Goal: Task Accomplishment & Management: Use online tool/utility

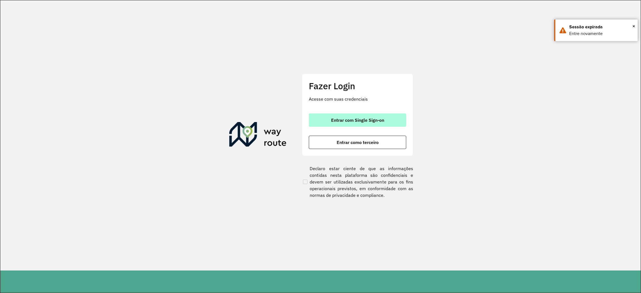
click at [364, 119] on span "Entrar com Single Sign-on" at bounding box center [357, 120] width 53 height 4
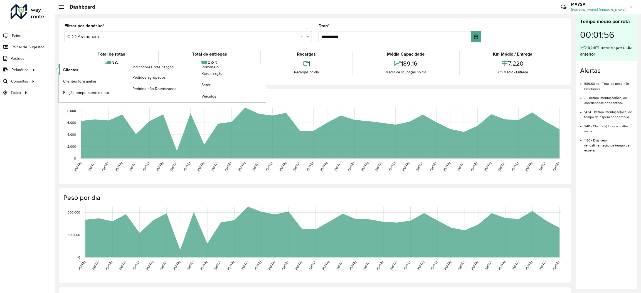
click at [76, 71] on span "Clientes" at bounding box center [70, 70] width 15 height 6
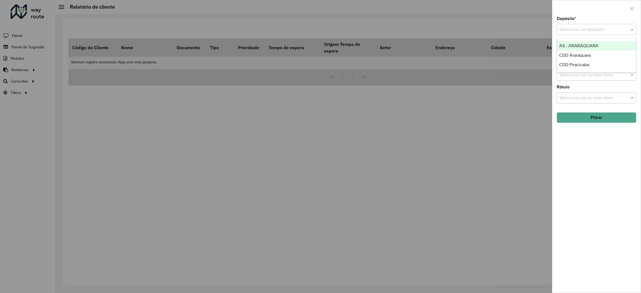
click at [592, 34] on div "Selecione um depósito" at bounding box center [596, 29] width 80 height 11
click at [582, 64] on span "CDD Piracicaba" at bounding box center [574, 64] width 30 height 5
click at [602, 122] on button "Filtrar" at bounding box center [596, 117] width 80 height 11
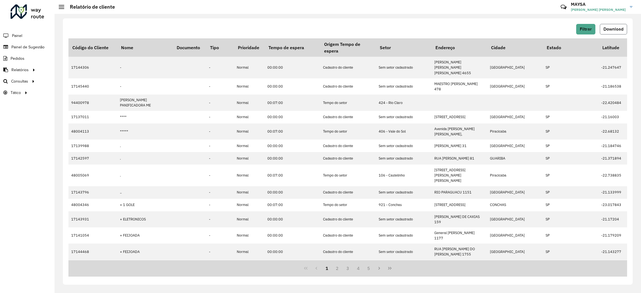
click at [610, 27] on span "Download" at bounding box center [613, 29] width 20 height 5
click at [70, 81] on span "Roteirização" at bounding box center [74, 81] width 23 height 6
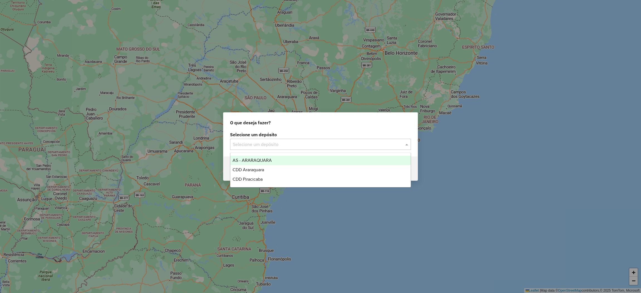
click at [321, 146] on input "text" at bounding box center [315, 144] width 164 height 7
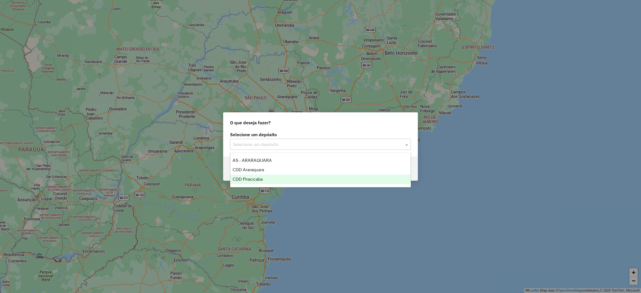
click at [263, 177] on span "CDD Piracicaba" at bounding box center [247, 179] width 30 height 5
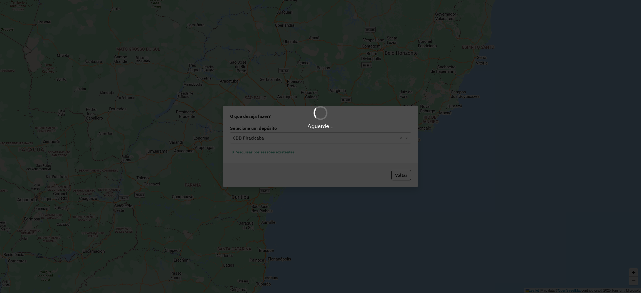
click at [267, 154] on hb-app "Aguarde... Pop-up bloqueado! Seu navegador bloqueou automáticamente a abertura …" at bounding box center [320, 146] width 641 height 293
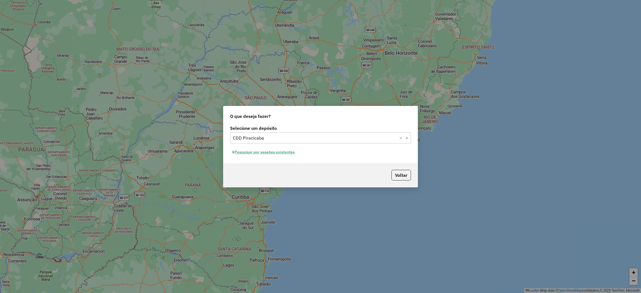
click at [284, 150] on button "Pesquisar por sessões existentes" at bounding box center [263, 152] width 67 height 9
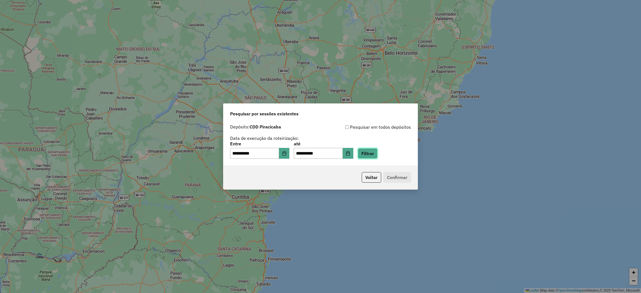
click at [377, 155] on button "Filtrar" at bounding box center [368, 153] width 20 height 11
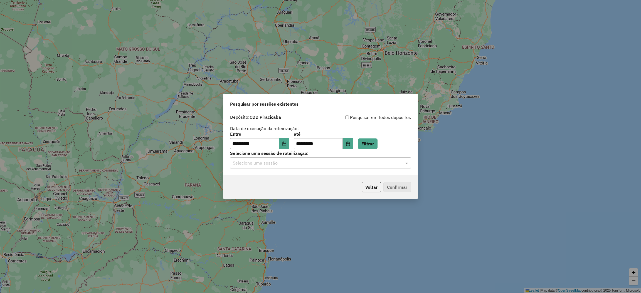
click at [298, 162] on input "text" at bounding box center [315, 163] width 164 height 7
click at [273, 179] on span "1227852 - [DATE] 19:02" at bounding box center [254, 179] width 44 height 5
click at [401, 190] on button "Confirmar" at bounding box center [397, 187] width 28 height 11
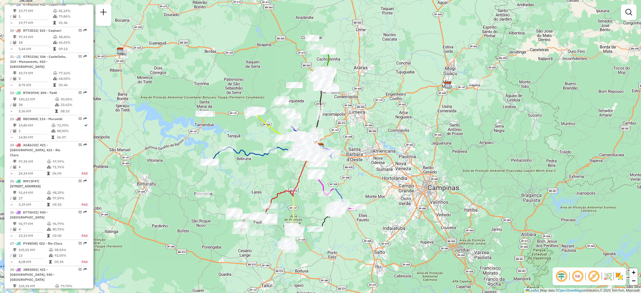
scroll to position [1169, 0]
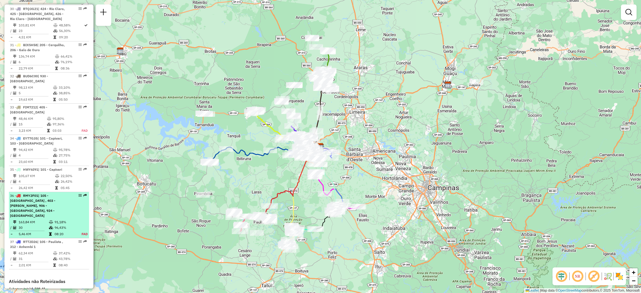
click at [78, 194] on em at bounding box center [79, 195] width 3 height 3
select select "**********"
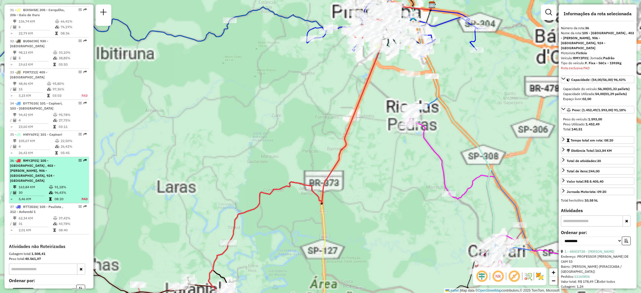
scroll to position [1212, 0]
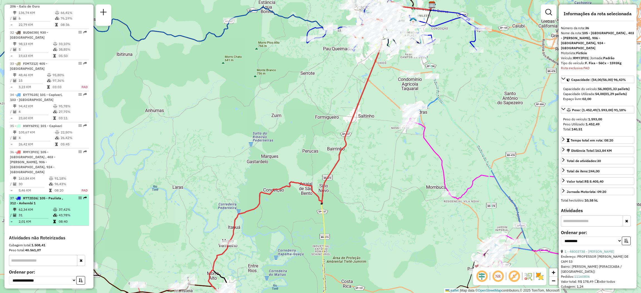
drag, startPoint x: 78, startPoint y: 145, endPoint x: 77, endPoint y: 138, distance: 7.2
click at [71, 196] on div at bounding box center [78, 197] width 17 height 3
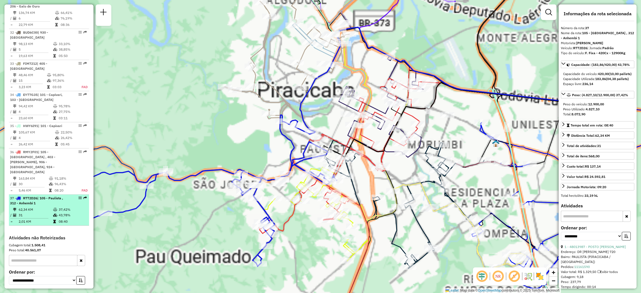
click at [79, 196] on em at bounding box center [79, 197] width 3 height 3
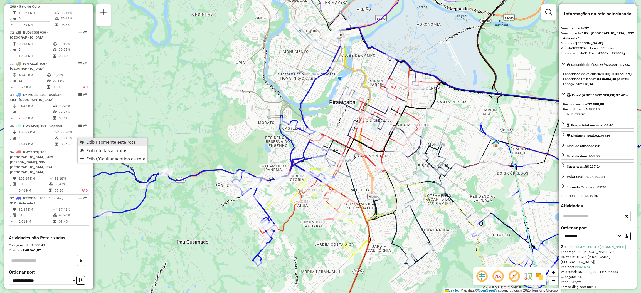
click at [86, 142] on span "Exibir somente esta rota" at bounding box center [111, 142] width 50 height 4
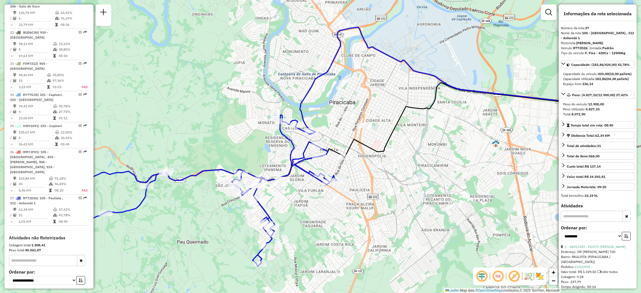
click at [501, 276] on em at bounding box center [497, 276] width 13 height 13
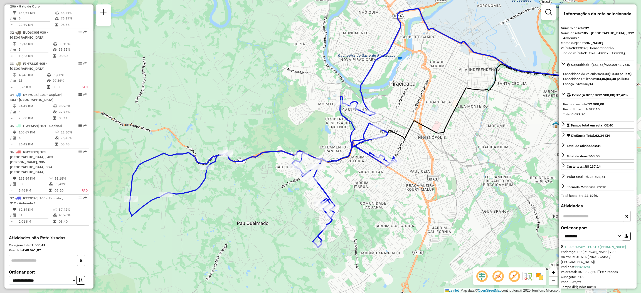
drag, startPoint x: 346, startPoint y: 235, endPoint x: 448, endPoint y: 208, distance: 105.6
click at [447, 208] on div "Janela de atendimento Grade de atendimento Capacidade Transportadoras Veículos …" at bounding box center [320, 146] width 641 height 293
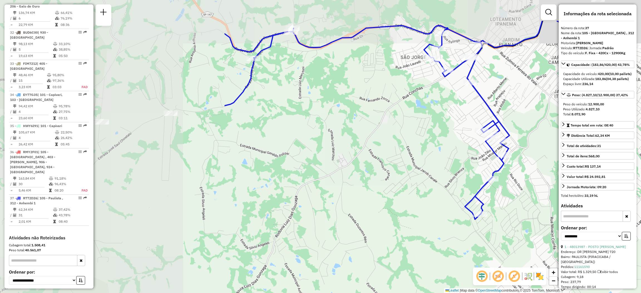
drag, startPoint x: 229, startPoint y: 146, endPoint x: 518, endPoint y: 196, distance: 292.7
click at [518, 196] on div "Janela de atendimento Grade de atendimento Capacidade Transportadoras Veículos …" at bounding box center [320, 146] width 641 height 293
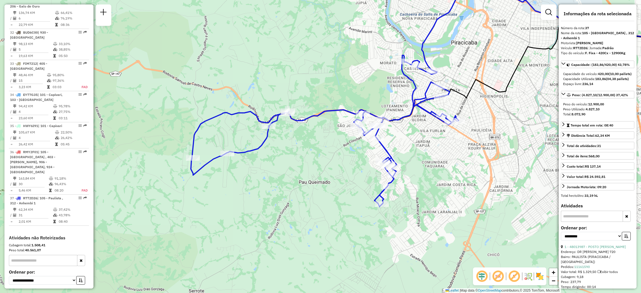
drag, startPoint x: 409, startPoint y: 179, endPoint x: 350, endPoint y: 176, distance: 59.6
click at [350, 176] on div "Janela de atendimento Grade de atendimento Capacidade Transportadoras Veículos …" at bounding box center [320, 146] width 641 height 293
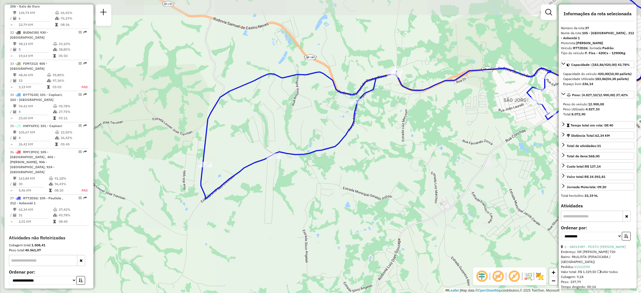
drag, startPoint x: 213, startPoint y: 161, endPoint x: 331, endPoint y: 180, distance: 118.8
click at [331, 180] on div "Janela de atendimento Grade de atendimento Capacidade Transportadoras Veículos …" at bounding box center [320, 146] width 641 height 293
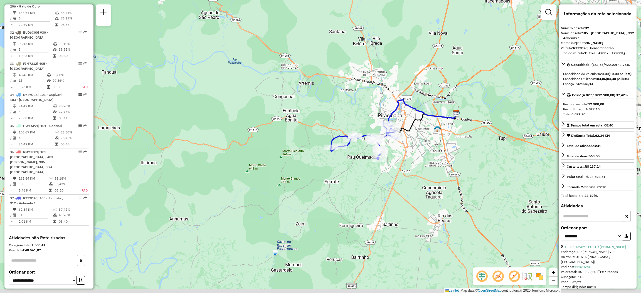
drag, startPoint x: 432, startPoint y: 248, endPoint x: 418, endPoint y: 173, distance: 76.0
click at [418, 173] on div "Janela de atendimento Grade de atendimento Capacidade Transportadoras Veículos …" at bounding box center [320, 146] width 641 height 293
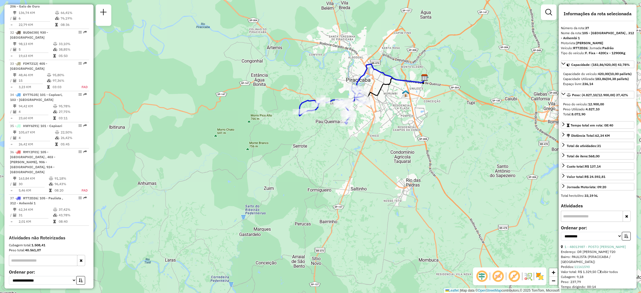
drag, startPoint x: 373, startPoint y: 181, endPoint x: 352, endPoint y: 163, distance: 27.8
click at [352, 163] on div "Janela de atendimento Grade de atendimento Capacidade Transportadoras Veículos …" at bounding box center [320, 146] width 641 height 293
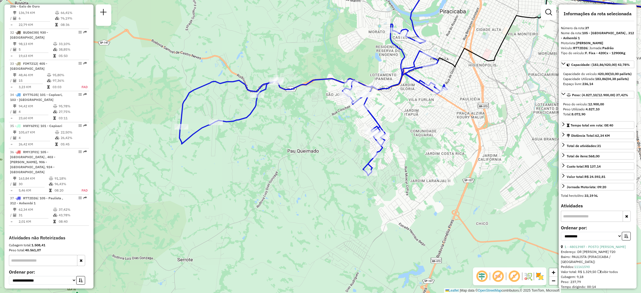
drag, startPoint x: 258, startPoint y: 141, endPoint x: 276, endPoint y: 140, distance: 18.4
click at [276, 140] on div "Janela de atendimento Grade de atendimento Capacidade Transportadoras Veículos …" at bounding box center [320, 146] width 641 height 293
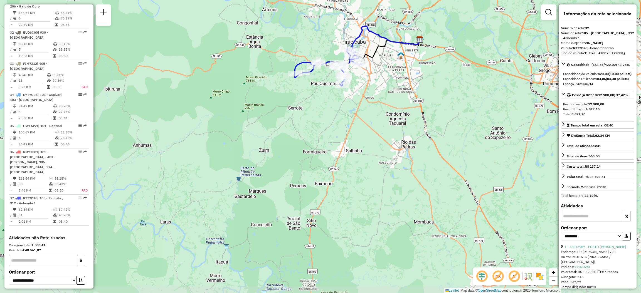
drag, startPoint x: 435, startPoint y: 200, endPoint x: 372, endPoint y: 103, distance: 115.5
click at [372, 103] on div "Janela de atendimento Grade de atendimento Capacidade Transportadoras Veículos …" at bounding box center [320, 146] width 641 height 293
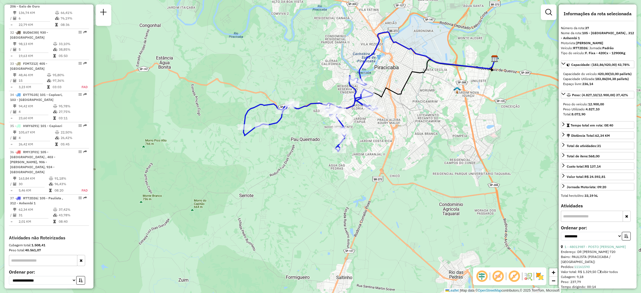
drag, startPoint x: 364, startPoint y: 80, endPoint x: 389, endPoint y: 162, distance: 86.3
click at [389, 162] on div "Janela de atendimento Grade de atendimento Capacidade Transportadoras Veículos …" at bounding box center [320, 146] width 641 height 293
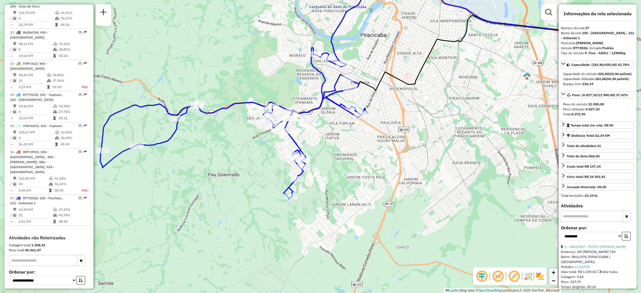
scroll to position [1212, 0]
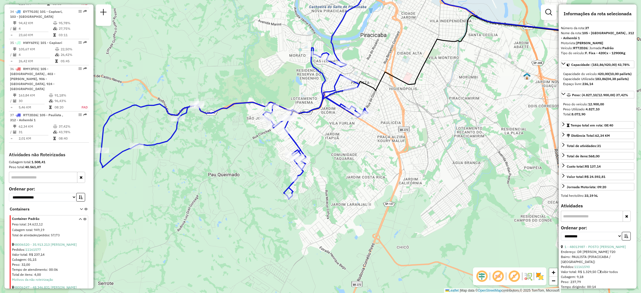
scroll to position [1337, 0]
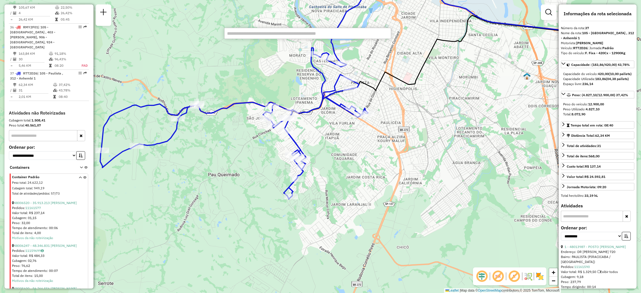
paste input "*******"
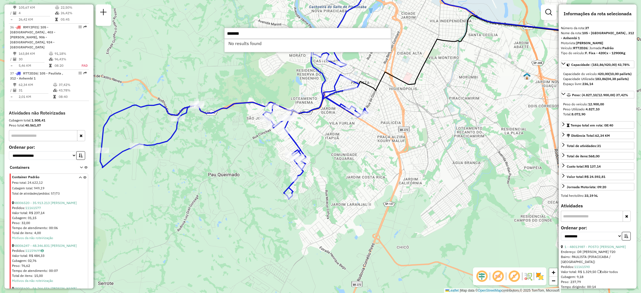
type input "*******"
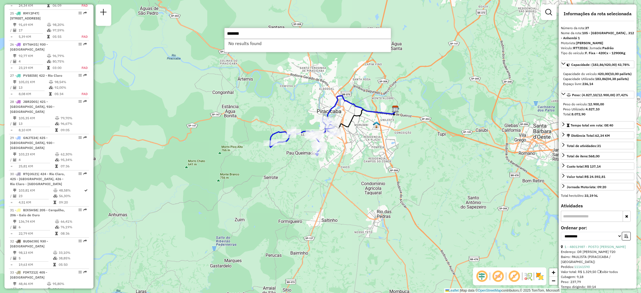
scroll to position [1170, 0]
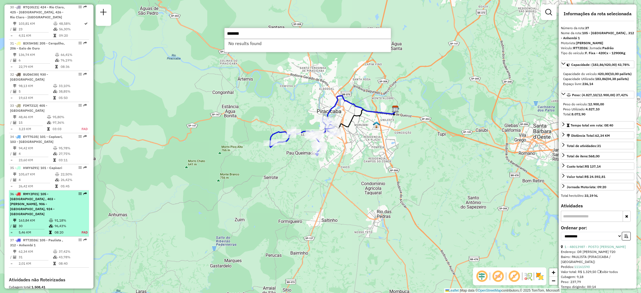
click at [45, 192] on span "| 105 - Paulista , 403 - Mário Denini, 906 - Centro Piracicaba, 924 - Laranjal …" at bounding box center [32, 204] width 45 height 24
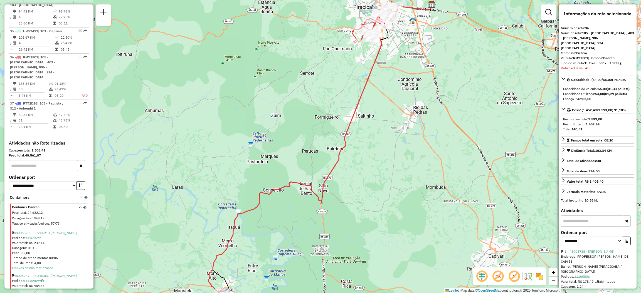
scroll to position [1224, 0]
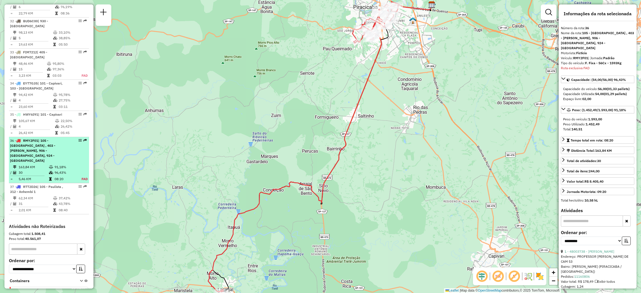
click at [50, 138] on span "| 105 - Paulista , 403 - Mário Denini, 906 - Centro Piracicaba, 924 - Laranjal …" at bounding box center [32, 150] width 45 height 24
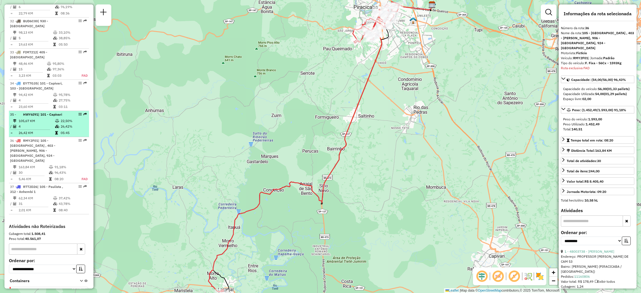
click at [73, 113] on div at bounding box center [78, 114] width 17 height 3
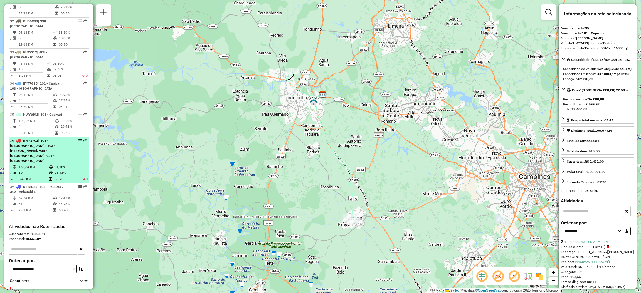
click at [70, 139] on div at bounding box center [78, 140] width 17 height 3
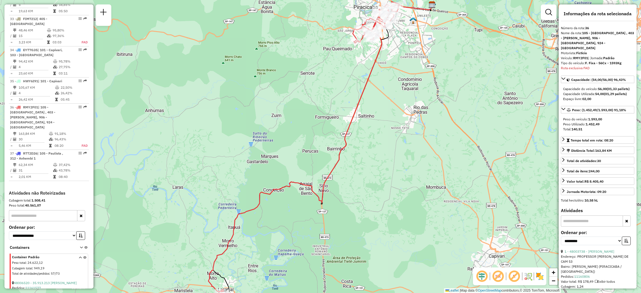
scroll to position [1307, 0]
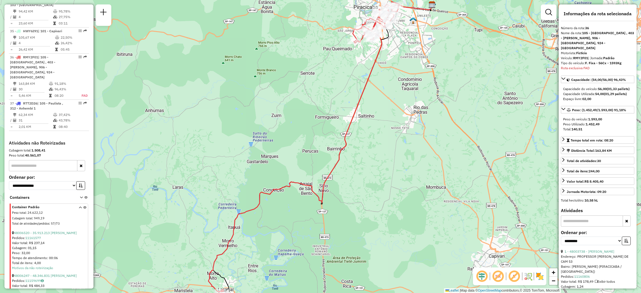
click at [66, 148] on div "Cubagem total: 1.508,41" at bounding box center [49, 150] width 80 height 5
click at [70, 181] on select "**********" at bounding box center [43, 185] width 68 height 9
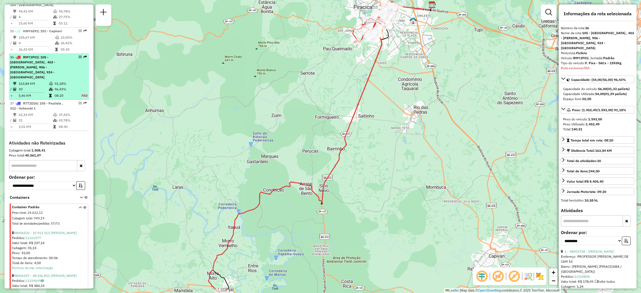
click at [78, 55] on em at bounding box center [79, 56] width 3 height 3
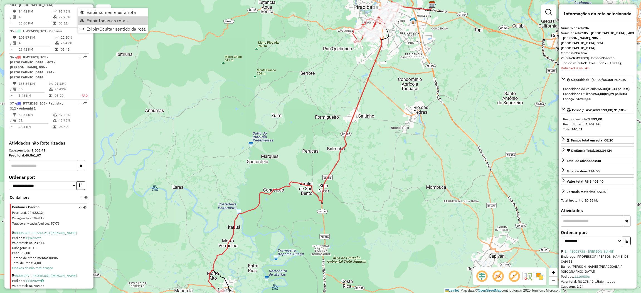
click at [293, 100] on div "Janela de atendimento Grade de atendimento Capacidade Transportadoras Veículos …" at bounding box center [320, 146] width 641 height 293
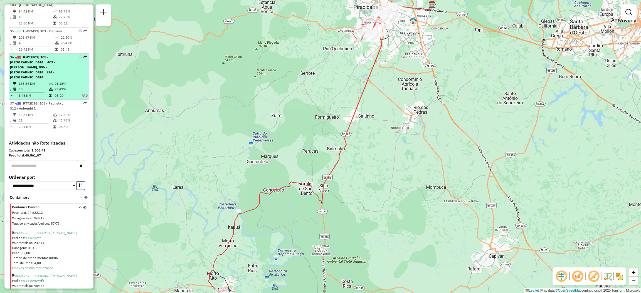
click at [78, 55] on em at bounding box center [79, 56] width 3 height 3
select select "**********"
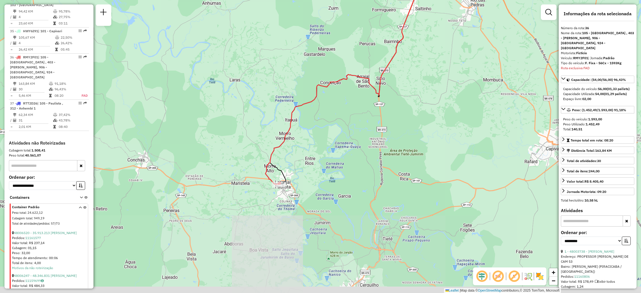
drag, startPoint x: 325, startPoint y: 221, endPoint x: 382, endPoint y: 113, distance: 121.5
click at [382, 113] on div "Janela de atendimento Grade de atendimento Capacidade Transportadoras Veículos …" at bounding box center [320, 146] width 641 height 293
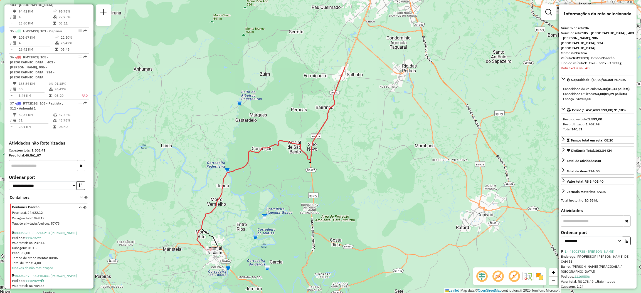
drag, startPoint x: 437, startPoint y: 117, endPoint x: 297, endPoint y: 208, distance: 167.7
click at [297, 208] on div "Janela de atendimento Grade de atendimento Capacidade Transportadoras Veículos …" at bounding box center [320, 146] width 641 height 293
